Goal: Task Accomplishment & Management: Complete application form

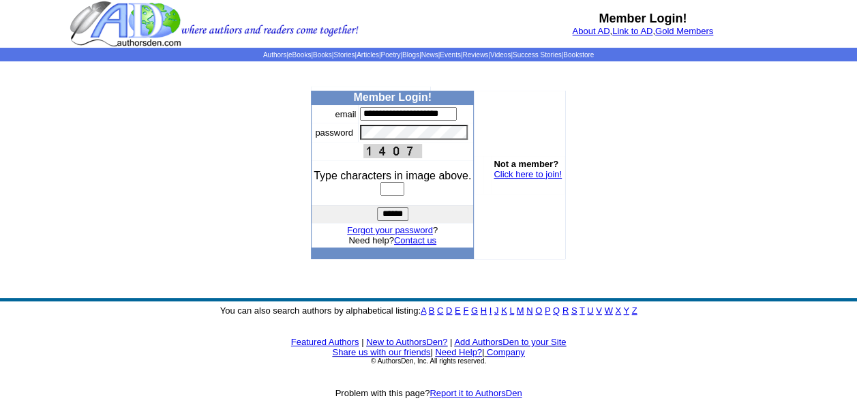
type input "**********"
type input "****"
click at [377, 207] on input "******" at bounding box center [392, 214] width 31 height 14
